Goal: Task Accomplishment & Management: Manage account settings

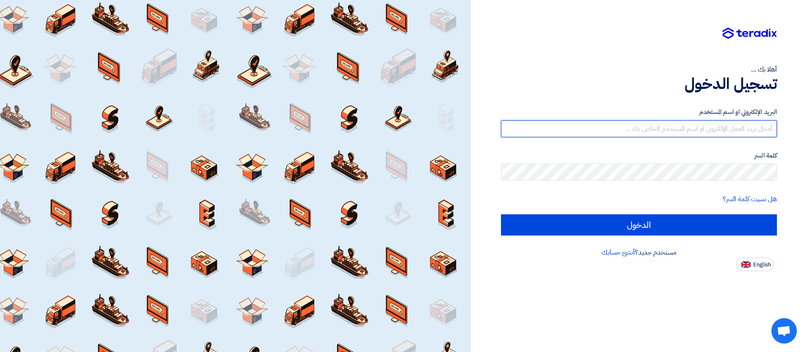
click at [695, 131] on input "text" at bounding box center [639, 128] width 276 height 17
click at [594, 128] on input "text" at bounding box center [639, 128] width 276 height 17
type input "ل"
type input "[PERSON_NAME][EMAIL_ADDRESS][DOMAIN_NAME]"
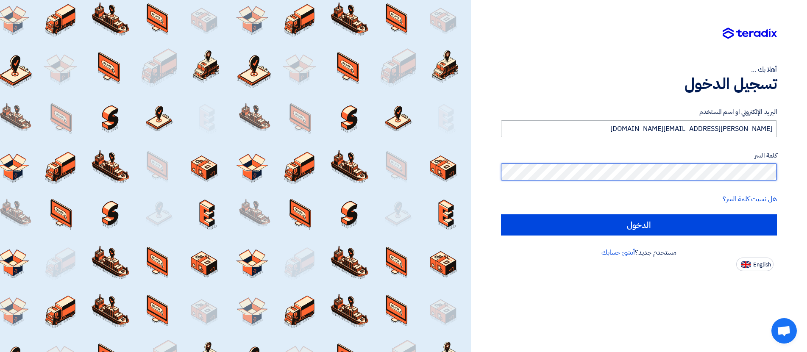
click at [501, 215] on input "الدخول" at bounding box center [639, 225] width 276 height 21
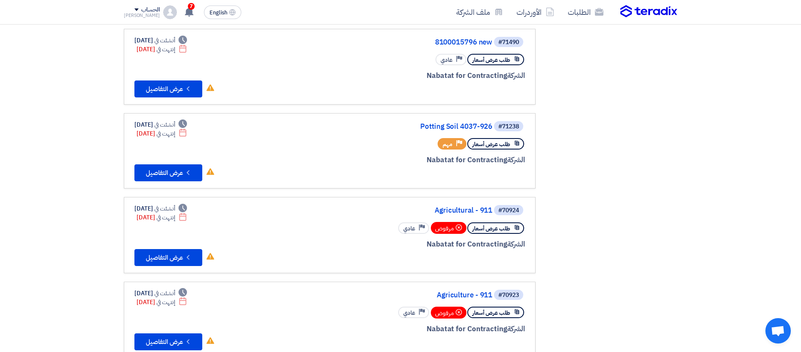
scroll to position [189, 0]
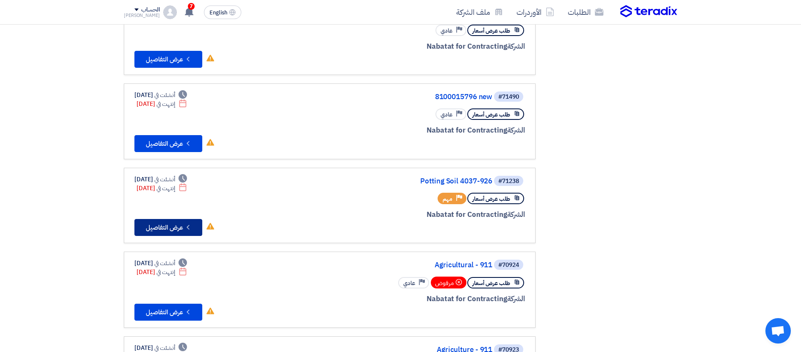
click at [179, 229] on button "Check details عرض التفاصيل" at bounding box center [168, 227] width 68 height 17
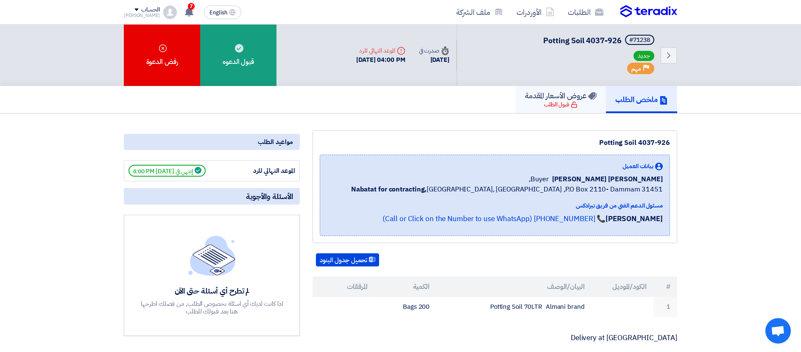
click at [560, 100] on h5 "عروض الأسعار المقدمة" at bounding box center [561, 96] width 72 height 10
click at [572, 99] on h5 "عروض الأسعار المقدمة" at bounding box center [561, 96] width 72 height 10
click at [576, 14] on link "الطلبات" at bounding box center [585, 12] width 49 height 20
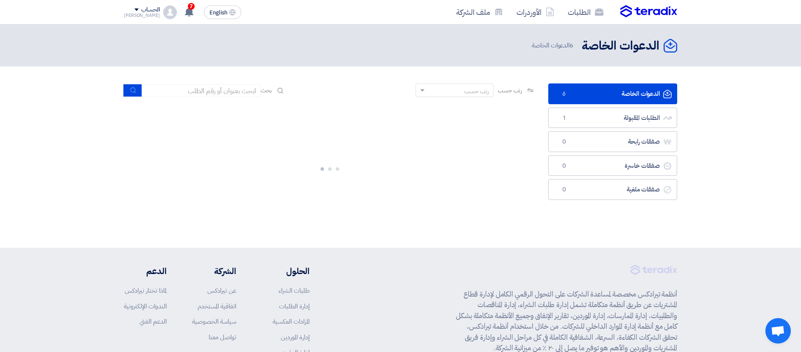
click at [608, 98] on link "الدعوات الخاصة الدعوات الخاصة 6" at bounding box center [612, 94] width 129 height 21
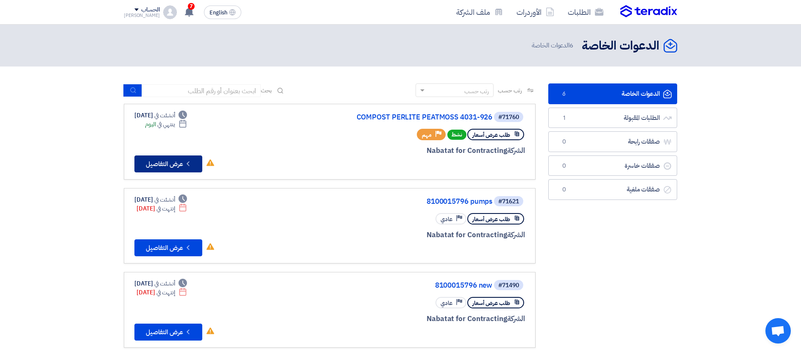
click at [182, 166] on button "Check details عرض التفاصيل" at bounding box center [168, 164] width 68 height 17
